Goal: Find specific page/section: Find specific page/section

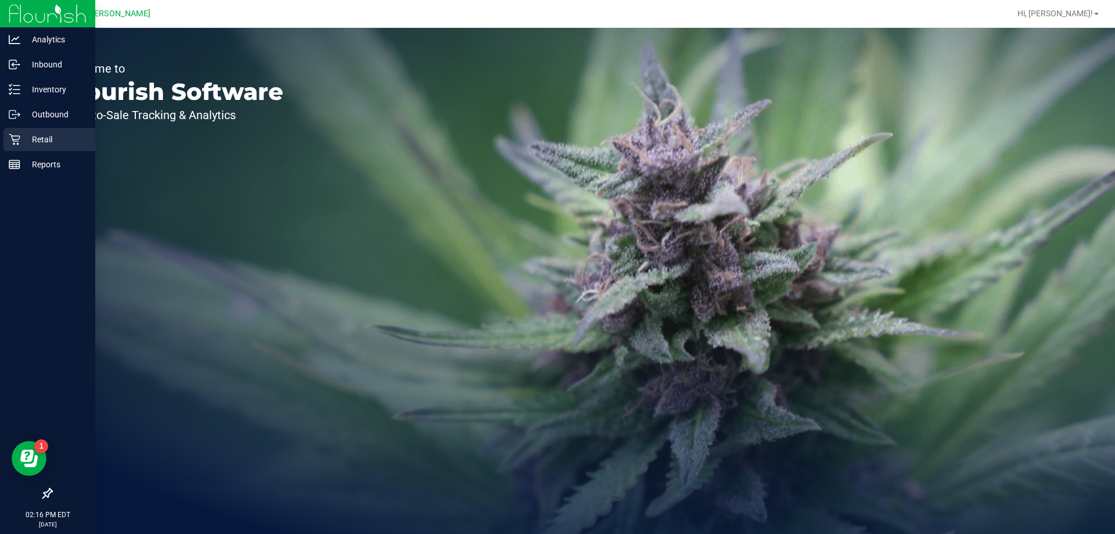
click at [35, 139] on p "Retail" at bounding box center [55, 139] width 70 height 14
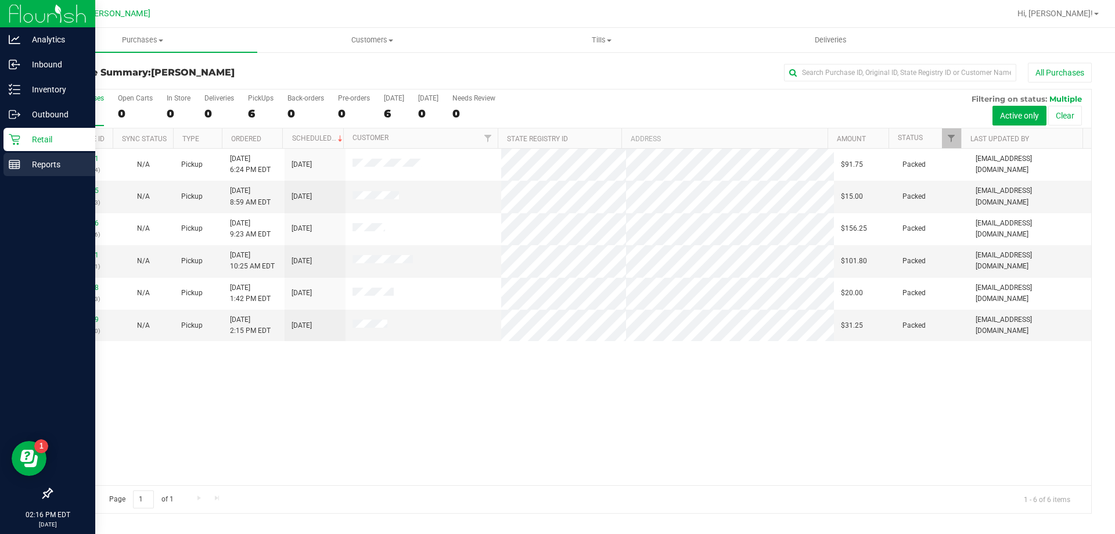
click at [71, 171] on p "Reports" at bounding box center [55, 164] width 70 height 14
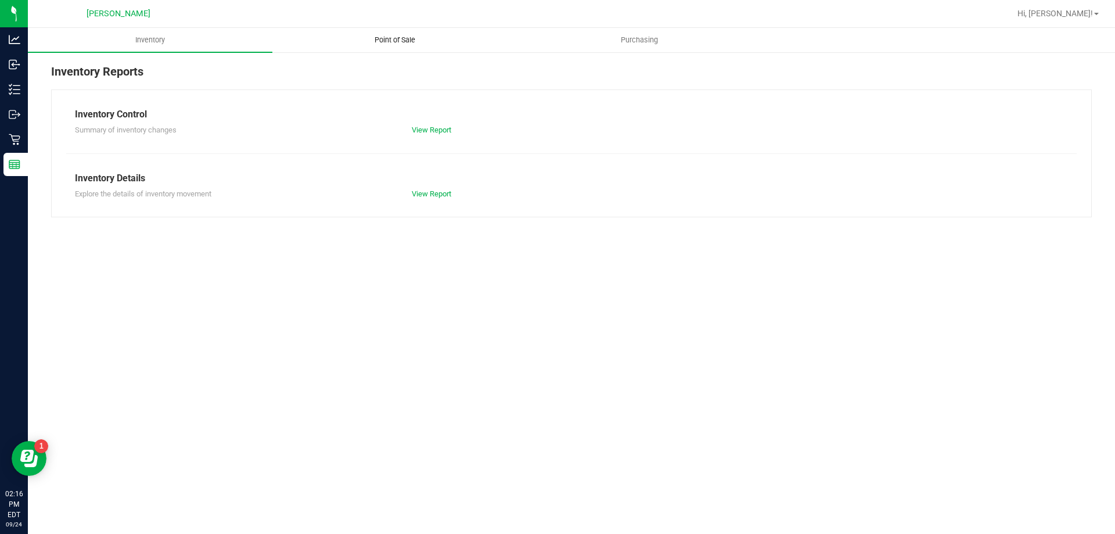
click at [404, 37] on span "Point of Sale" at bounding box center [395, 40] width 72 height 10
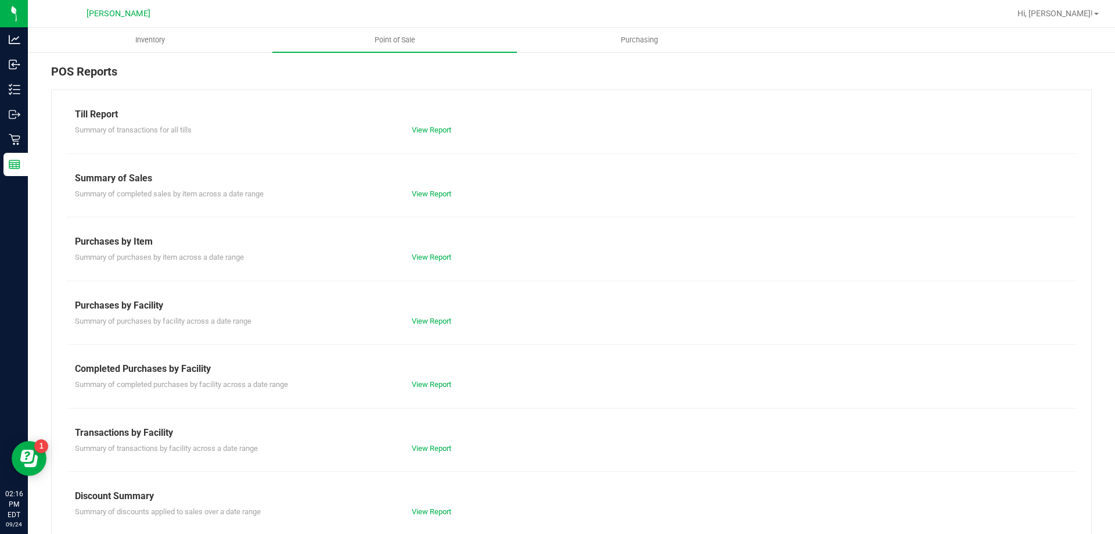
click at [427, 376] on div "Summary of completed purchases by facility across a date range View Report" at bounding box center [571, 383] width 1010 height 15
click at [431, 382] on link "View Report" at bounding box center [431, 384] width 39 height 9
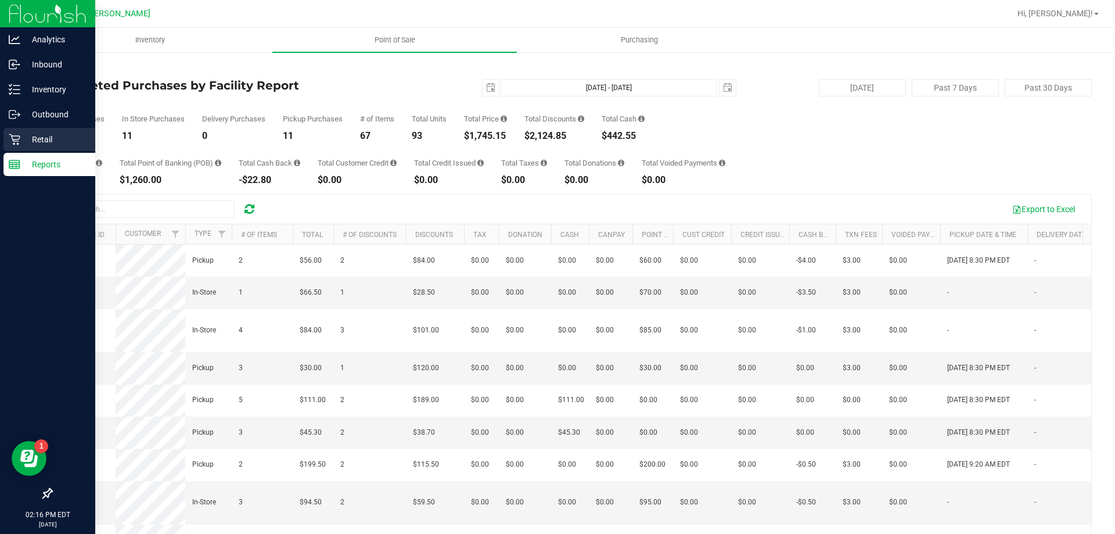
click at [46, 131] on div "Retail" at bounding box center [49, 139] width 92 height 23
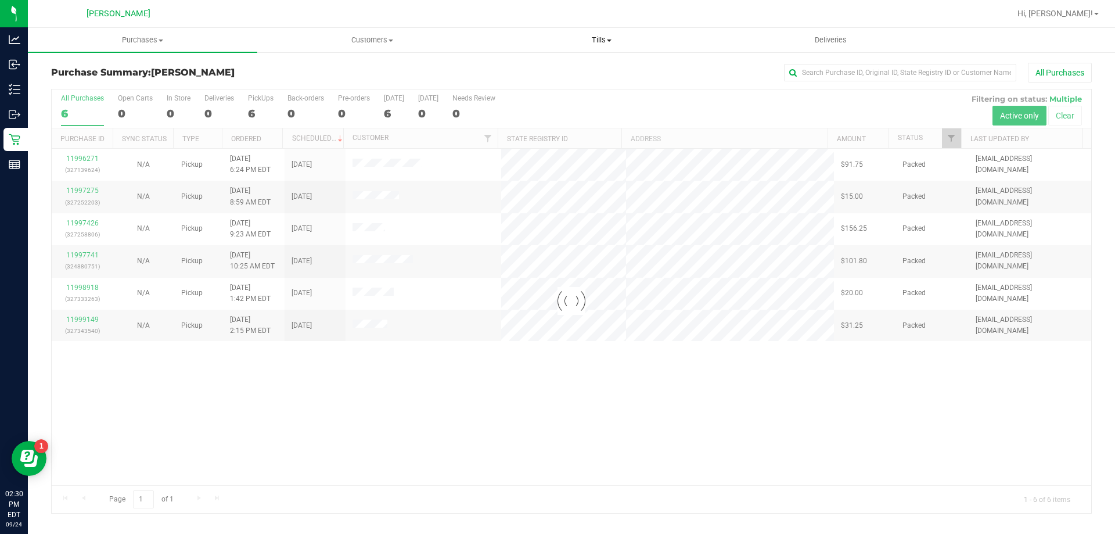
click at [606, 33] on uib-tab-heading "Tills Manage tills Reconcile e-payments" at bounding box center [601, 39] width 228 height 23
click at [546, 70] on span "Manage tills" at bounding box center [526, 70] width 78 height 10
